Goal: Information Seeking & Learning: Check status

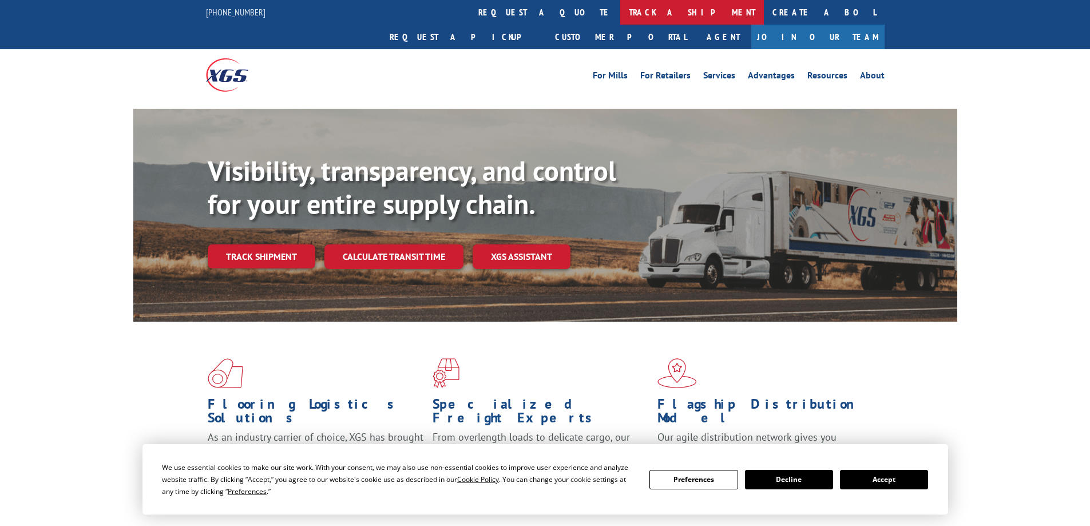
click at [620, 9] on link "track a shipment" at bounding box center [692, 12] width 144 height 25
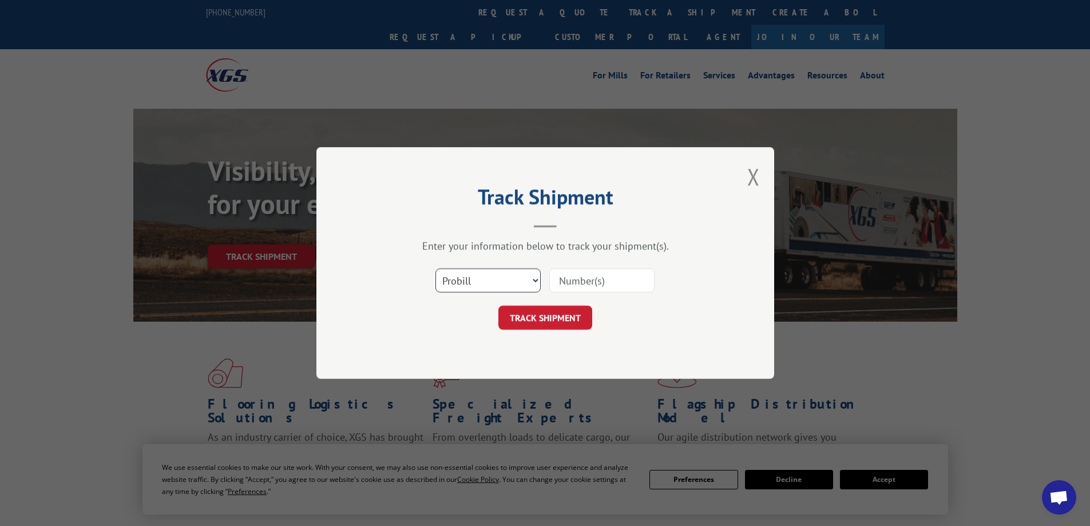
click at [465, 285] on select "Select category... Probill BOL PO" at bounding box center [488, 280] width 105 height 24
select select "bol"
click at [436, 268] on select "Select category... Probill BOL PO" at bounding box center [488, 280] width 105 height 24
click at [560, 291] on input at bounding box center [601, 280] width 105 height 24
paste input "5428959"
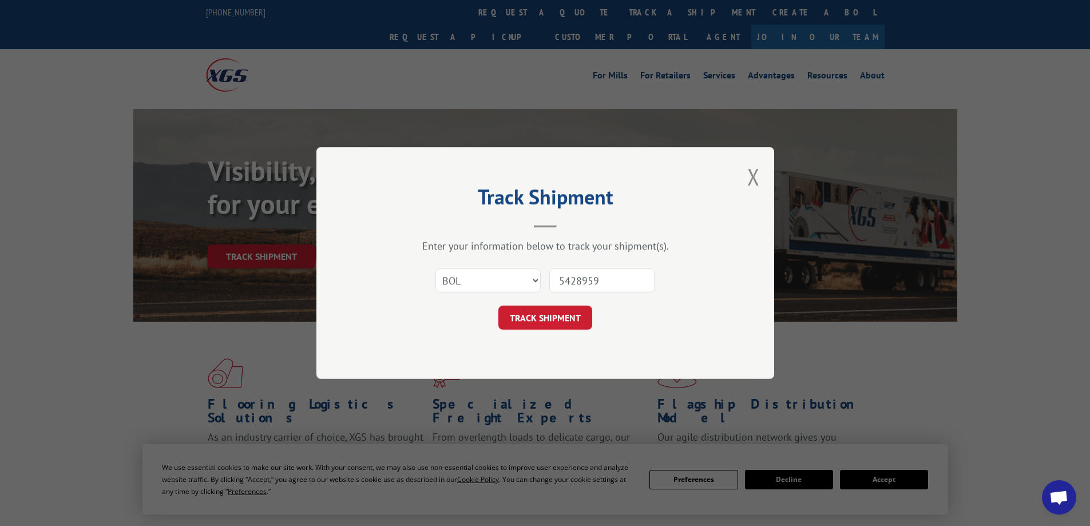
type input "5428959"
click at [498, 306] on button "TRACK SHIPMENT" at bounding box center [545, 318] width 94 height 24
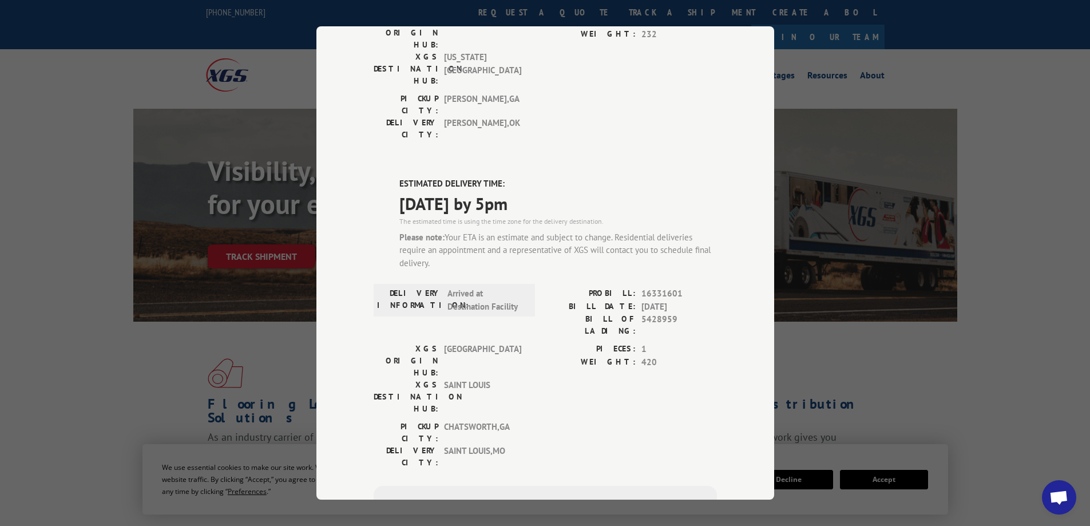
scroll to position [167, 0]
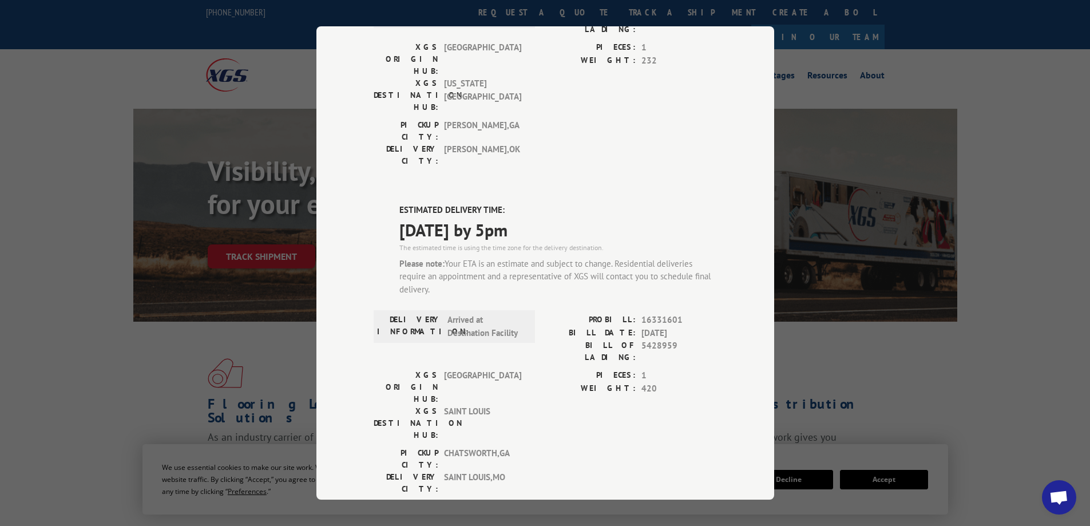
drag, startPoint x: 551, startPoint y: 167, endPoint x: 386, endPoint y: 166, distance: 164.3
click at [386, 204] on div "ESTIMATED DELIVERY TIME: [DATE] by 5pm The estimated time is using the time zon…" at bounding box center [545, 436] width 343 height 464
copy span "[DATE] by 5pm"
